Goal: Task Accomplishment & Management: Manage account settings

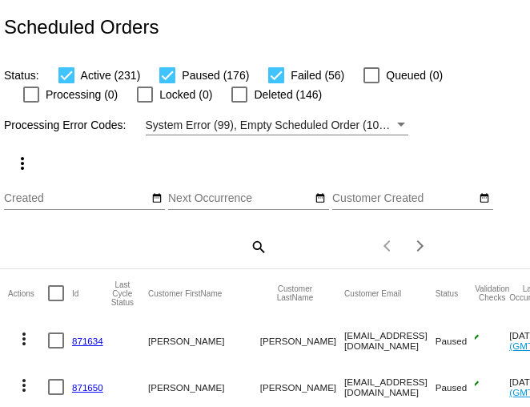
click at [260, 249] on mat-icon "search" at bounding box center [257, 246] width 19 height 25
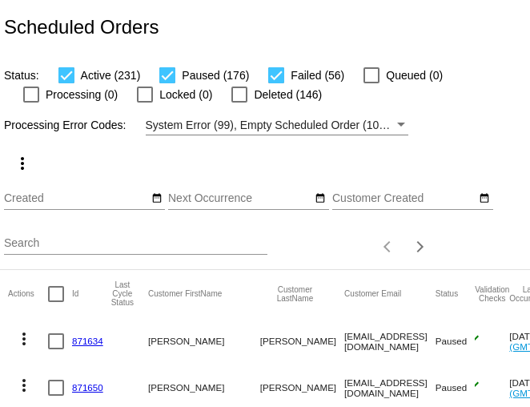
click at [142, 244] on input "Search" at bounding box center [135, 243] width 263 height 13
click at [46, 249] on input "Search" at bounding box center [135, 243] width 263 height 13
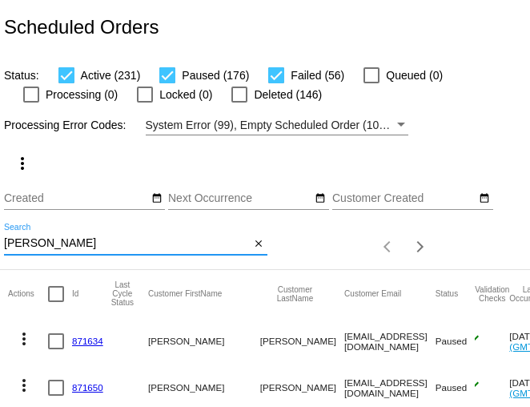
type input "brenda blackman"
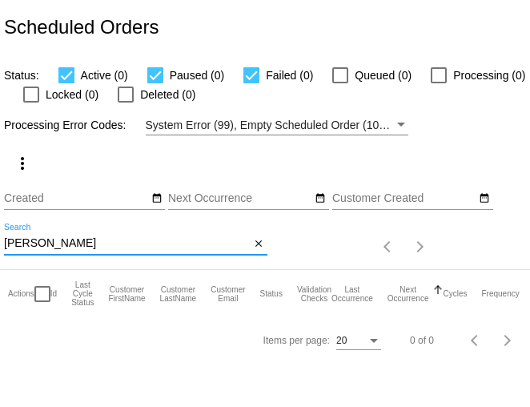
drag, startPoint x: 106, startPoint y: 246, endPoint x: -36, endPoint y: 241, distance: 142.6
click at [0, 241] on html "Scheduled Orders Status: Active (0) Paused (0) Failed (0) Queued (0) Processing…" at bounding box center [265, 203] width 530 height 407
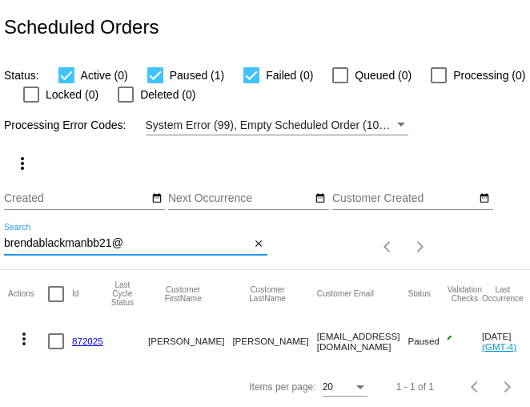
type input "brendablackmanbb21@"
click at [85, 340] on link "872025" at bounding box center [87, 340] width 31 height 10
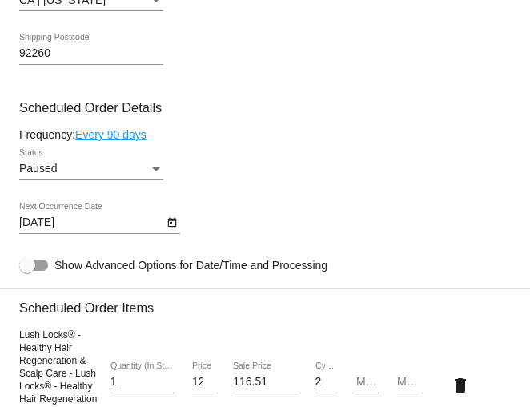
scroll to position [962, 0]
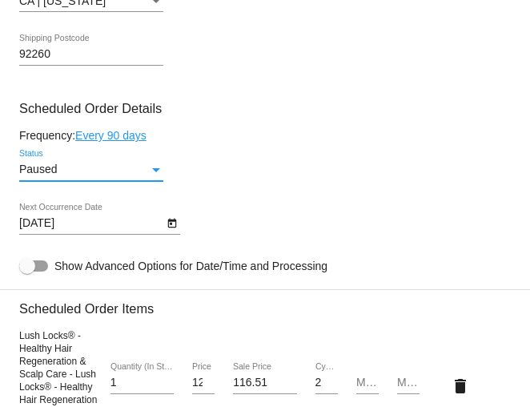
click at [158, 172] on div "Status" at bounding box center [156, 170] width 8 height 4
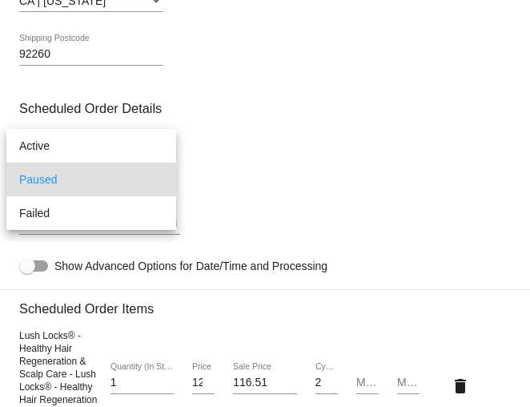
click at [158, 180] on span "Paused" at bounding box center [91, 180] width 144 height 34
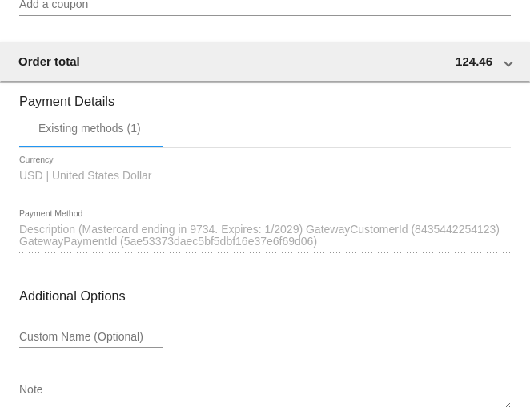
scroll to position [1772, 0]
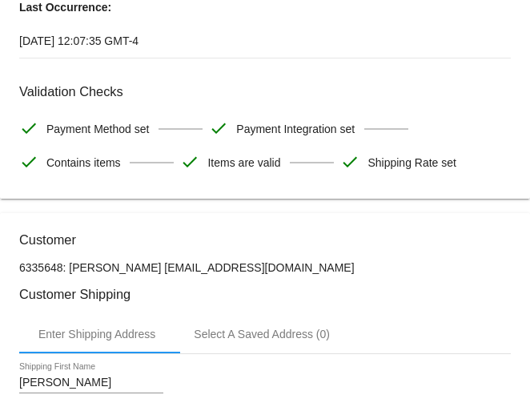
scroll to position [0, 0]
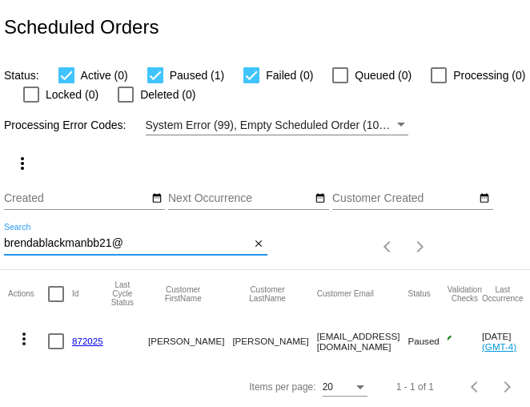
drag, startPoint x: 135, startPoint y: 243, endPoint x: 1, endPoint y: 240, distance: 133.7
click at [1, 240] on div "more_vert Oct Jan Feb Mar [DATE]" at bounding box center [265, 202] width 530 height 134
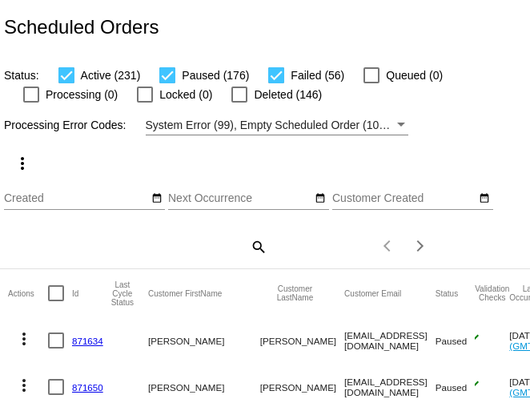
click at [78, 260] on div "more_vert Oct Jan Feb Mar [DATE]" at bounding box center [265, 202] width 530 height 134
click at [259, 246] on mat-icon "search" at bounding box center [257, 246] width 19 height 25
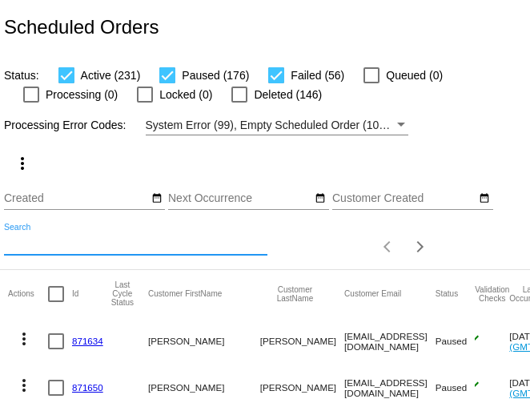
click at [183, 247] on input "Search" at bounding box center [135, 243] width 263 height 13
type input "[EMAIL_ADDRESS][DOMAIN_NAME]"
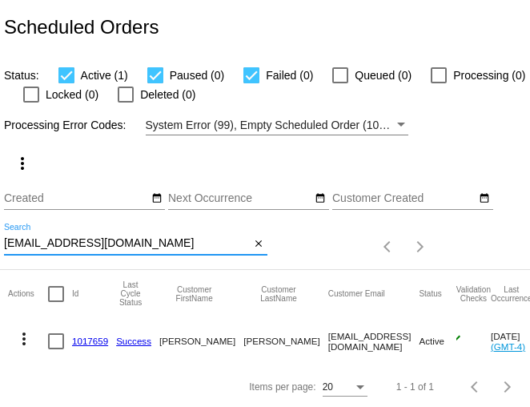
scroll to position [3, 0]
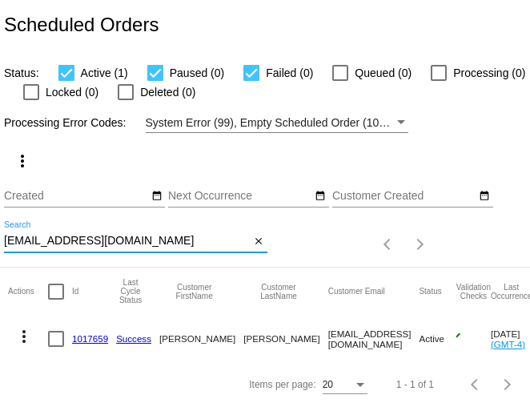
click at [89, 336] on link "1017659" at bounding box center [90, 338] width 36 height 10
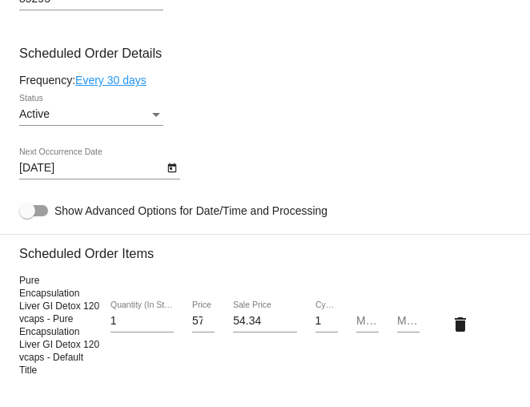
scroll to position [1017, 0]
click at [90, 119] on div "Active" at bounding box center [84, 114] width 130 height 13
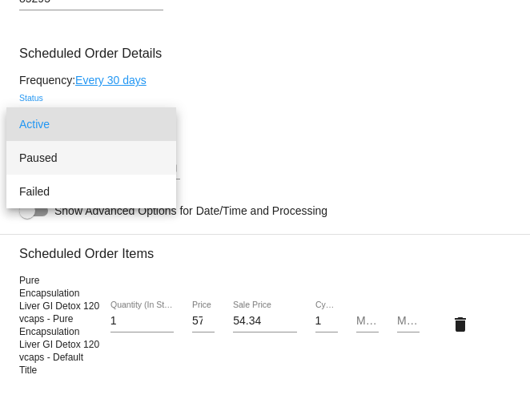
click at [67, 156] on span "Paused" at bounding box center [91, 158] width 144 height 34
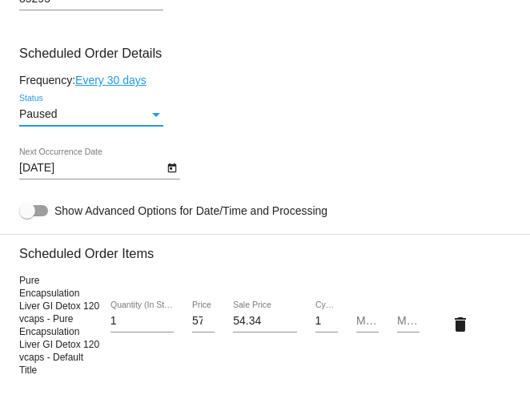
click at [302, 164] on div "[DATE] Next Occurrence Date" at bounding box center [265, 171] width 492 height 46
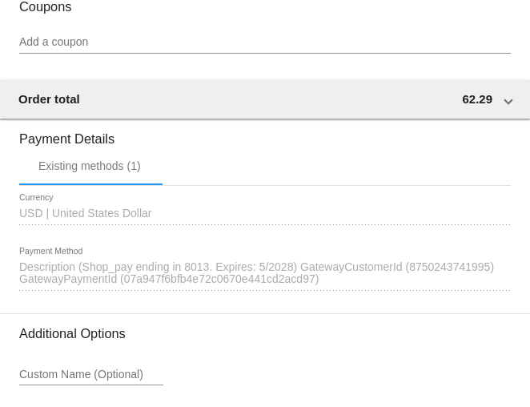
scroll to position [1758, 0]
